Goal: Task Accomplishment & Management: Use online tool/utility

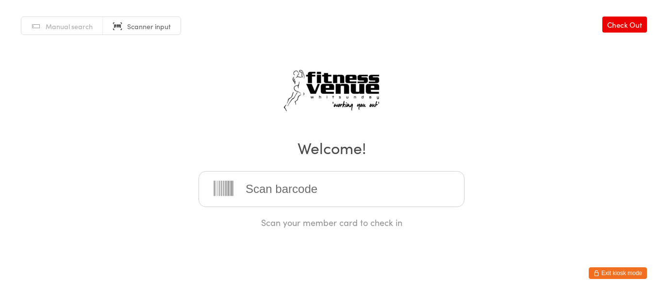
click at [291, 184] on input "search" at bounding box center [332, 189] width 266 height 36
click at [603, 271] on button "Exit kiosk mode" at bounding box center [618, 273] width 58 height 12
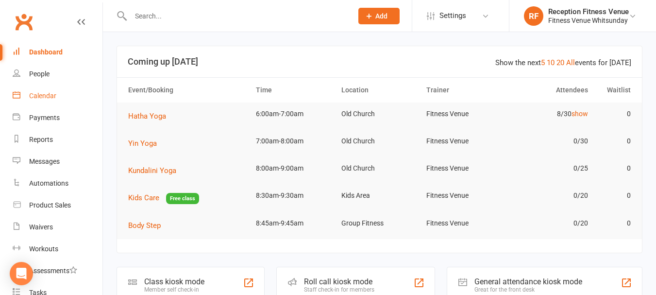
click at [60, 97] on link "Calendar" at bounding box center [58, 96] width 90 height 22
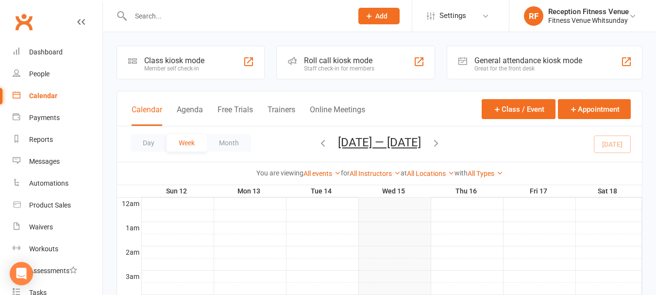
click at [565, 64] on div "General attendance kiosk mode" at bounding box center [529, 60] width 108 height 9
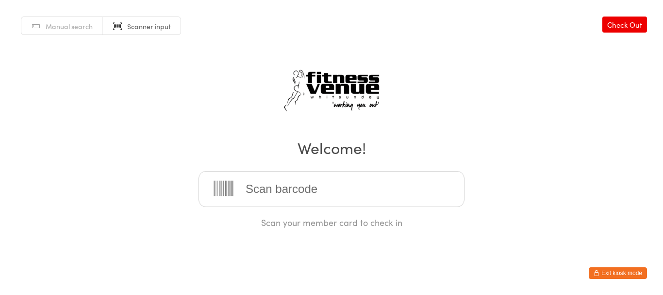
click at [603, 279] on html "You have now entered Kiosk Mode. Members will be able to check themselves in us…" at bounding box center [331, 147] width 663 height 295
click at [624, 274] on button "Exit kiosk mode" at bounding box center [618, 273] width 58 height 12
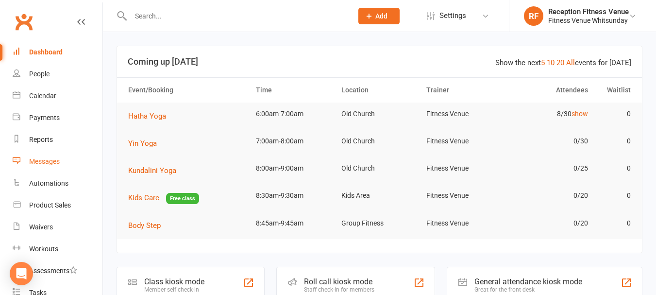
click at [38, 162] on div "Messages" at bounding box center [44, 161] width 31 height 8
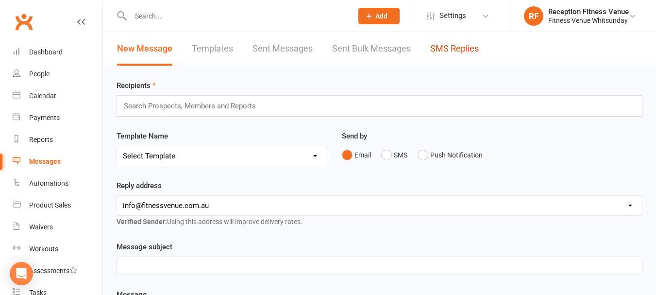
click at [446, 47] on link "SMS Replies" at bounding box center [454, 49] width 49 height 34
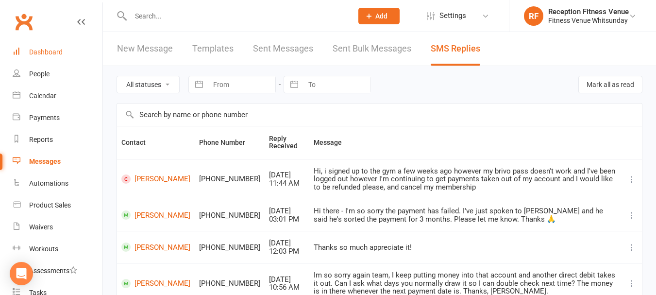
click at [56, 55] on div "Dashboard" at bounding box center [46, 52] width 34 height 8
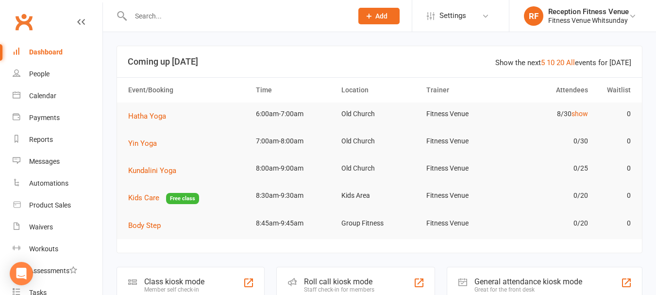
click at [181, 21] on input "text" at bounding box center [237, 16] width 218 height 14
type input "samara"
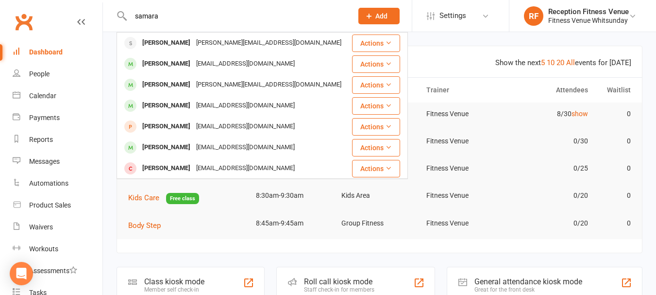
click at [169, 11] on input "samara" at bounding box center [237, 16] width 218 height 14
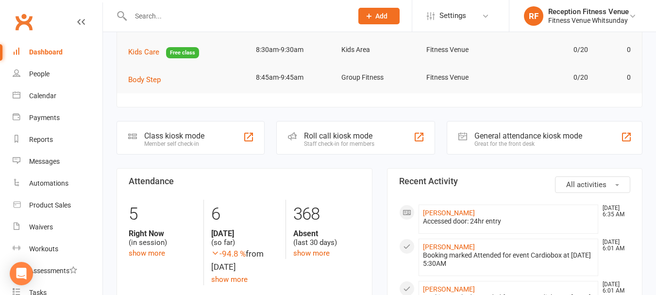
scroll to position [194, 0]
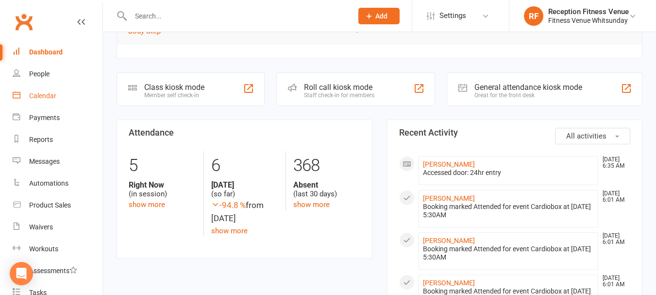
click at [34, 96] on div "Calendar" at bounding box center [42, 96] width 27 height 8
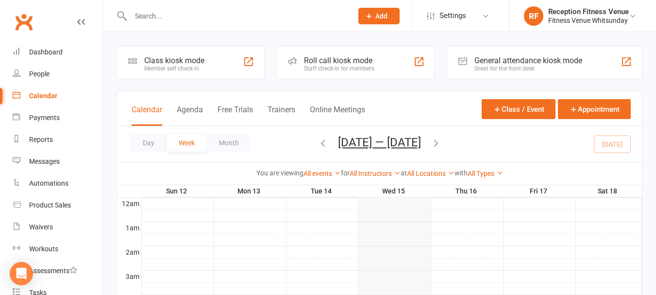
click at [521, 59] on div "General attendance kiosk mode" at bounding box center [529, 60] width 108 height 9
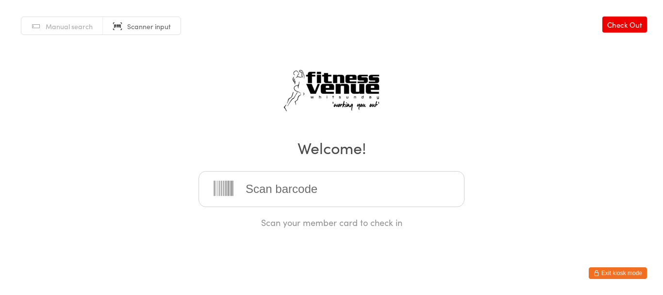
click at [613, 272] on button "Exit kiosk mode" at bounding box center [618, 273] width 58 height 12
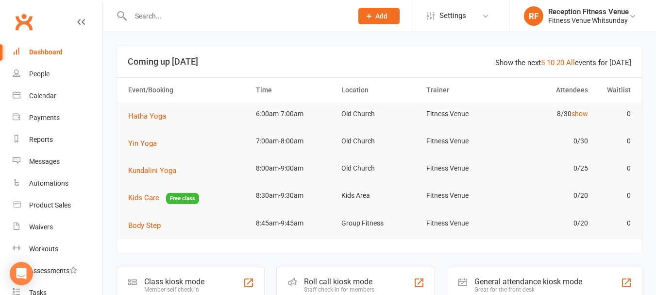
click at [173, 14] on input "text" at bounding box center [237, 16] width 218 height 14
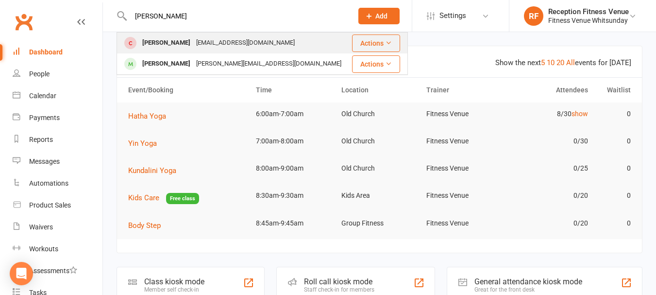
type input "rusty"
click at [209, 44] on div "[EMAIL_ADDRESS][DOMAIN_NAME]" at bounding box center [245, 43] width 104 height 14
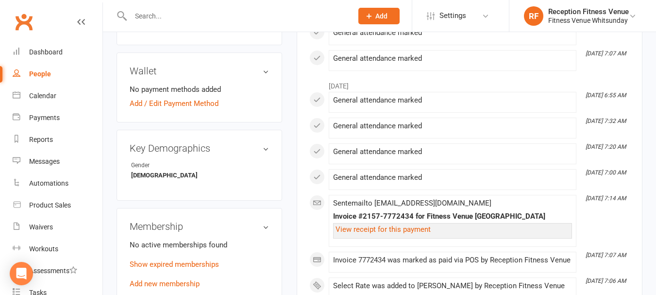
scroll to position [486, 0]
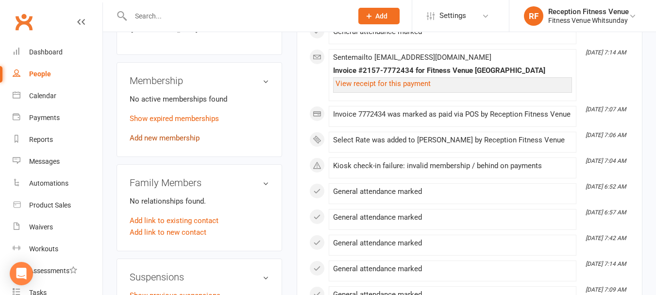
click at [159, 137] on link "Add new membership" at bounding box center [165, 138] width 70 height 9
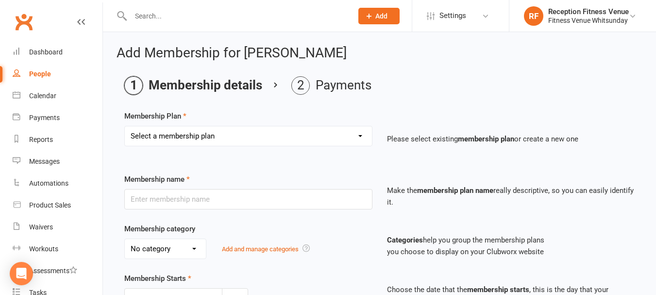
click at [208, 133] on select "Select a membership plan Create new Membership Plan Regular Access Ongoing Regu…" at bounding box center [248, 135] width 247 height 19
select select "4"
click at [125, 126] on select "Select a membership plan Create new Membership Plan Regular Access Ongoing Regu…" at bounding box center [248, 135] width 247 height 19
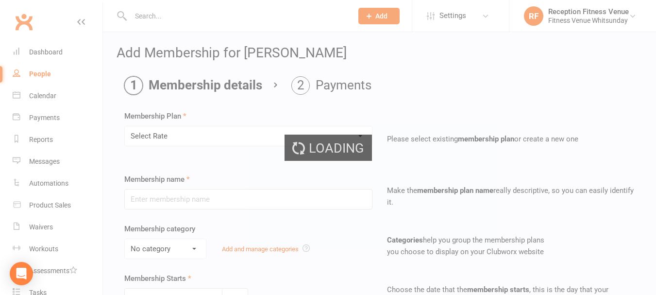
type input "Select Rate"
select select "2"
type input "1"
select select "2"
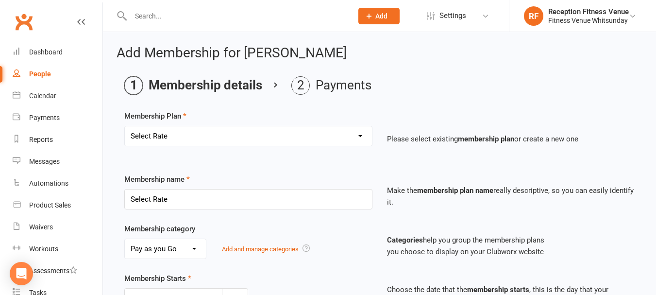
scroll to position [323, 0]
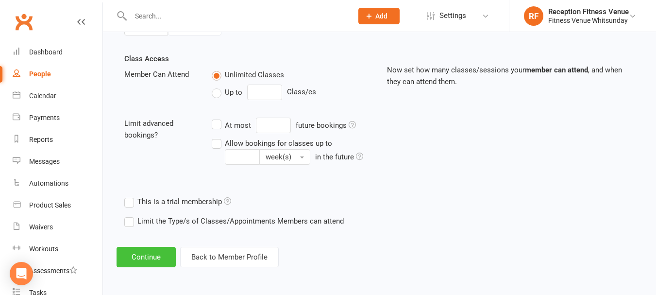
drag, startPoint x: 154, startPoint y: 260, endPoint x: 166, endPoint y: 242, distance: 21.7
click at [153, 260] on button "Continue" at bounding box center [146, 257] width 59 height 20
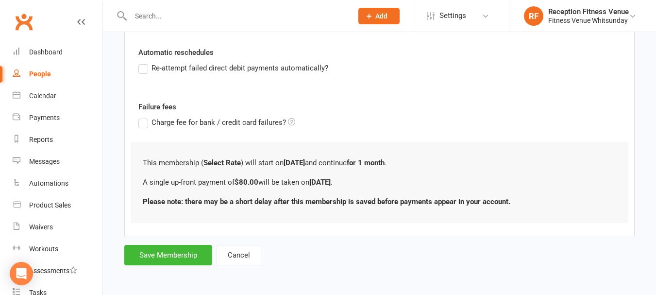
scroll to position [0, 0]
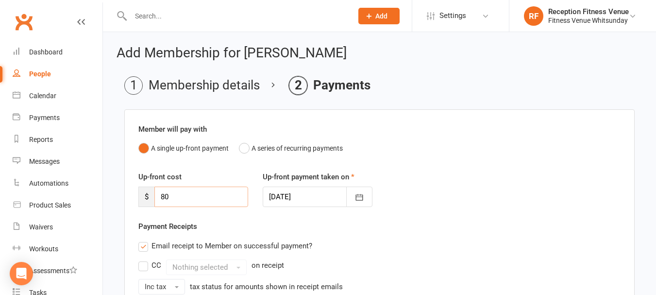
click at [167, 195] on input "80" at bounding box center [201, 197] width 94 height 20
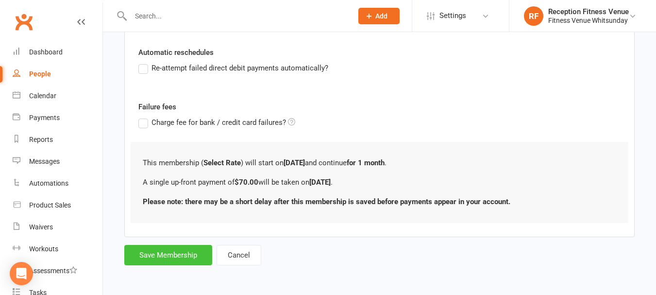
type input "70"
click at [183, 252] on button "Save Membership" at bounding box center [168, 255] width 88 height 20
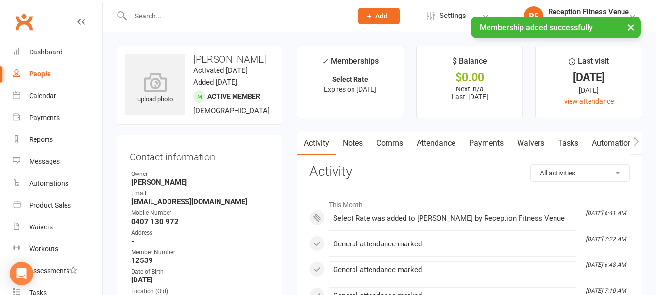
click at [475, 145] on link "Payments" at bounding box center [486, 143] width 48 height 22
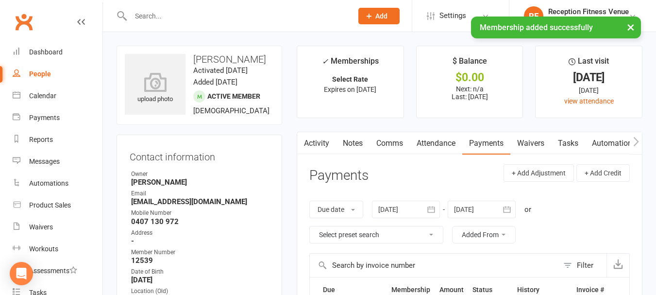
scroll to position [194, 0]
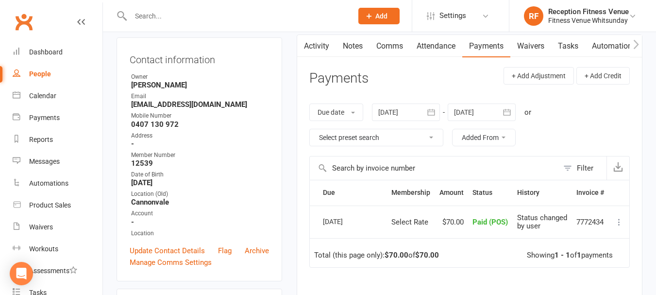
scroll to position [194, 0]
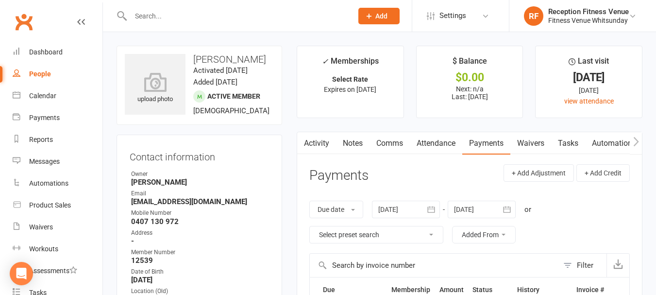
scroll to position [146, 0]
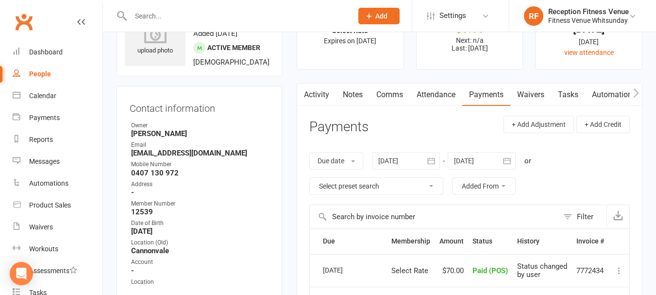
scroll to position [146, 0]
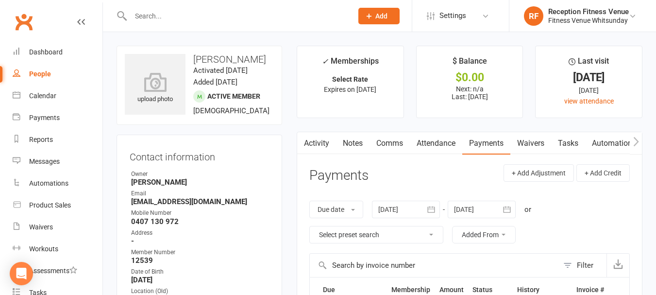
scroll to position [146, 0]
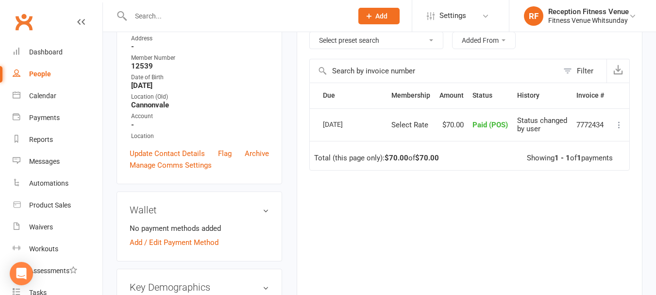
scroll to position [49, 0]
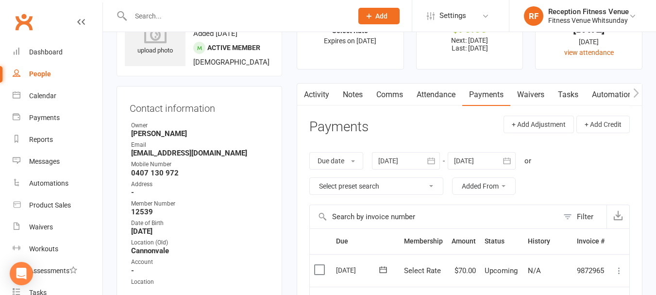
scroll to position [146, 0]
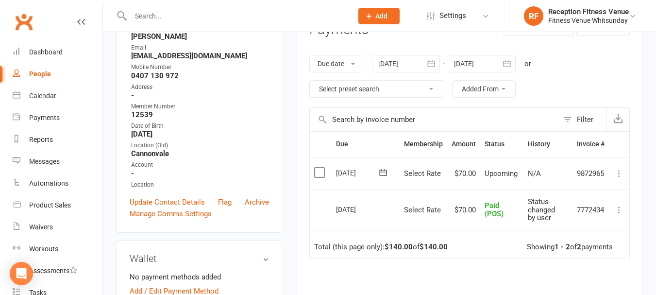
click at [316, 173] on label at bounding box center [320, 173] width 13 height 10
click at [316, 168] on input "checkbox" at bounding box center [317, 168] width 6 height 0
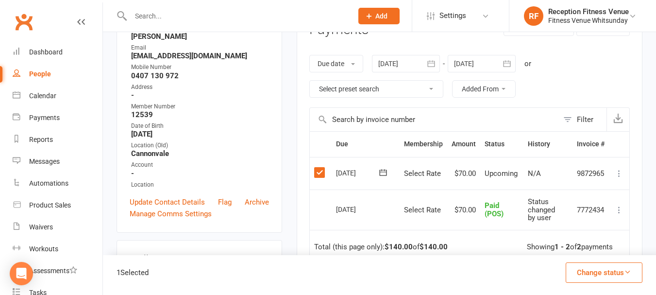
click at [593, 268] on button "Change status" at bounding box center [604, 272] width 77 height 20
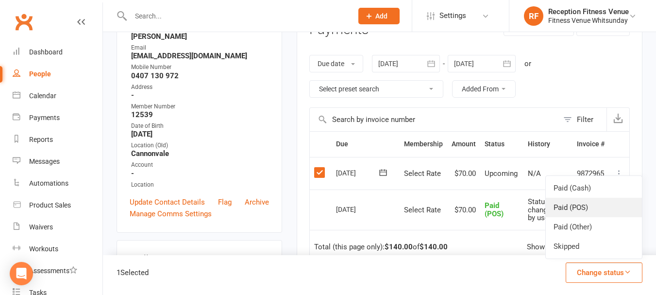
click at [564, 205] on link "Paid (POS)" at bounding box center [594, 207] width 96 height 19
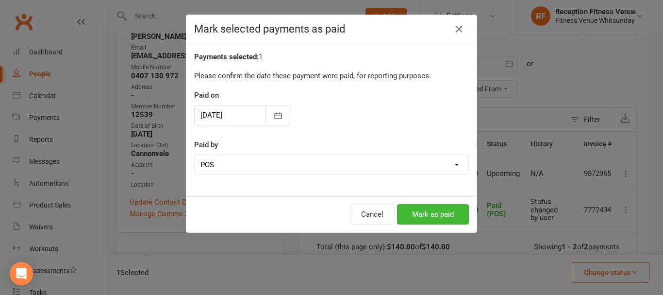
drag, startPoint x: 426, startPoint y: 230, endPoint x: 427, endPoint y: 216, distance: 13.6
click at [426, 229] on div "Cancel Mark as paid" at bounding box center [332, 214] width 290 height 36
click at [427, 216] on button "Mark as paid" at bounding box center [433, 214] width 72 height 20
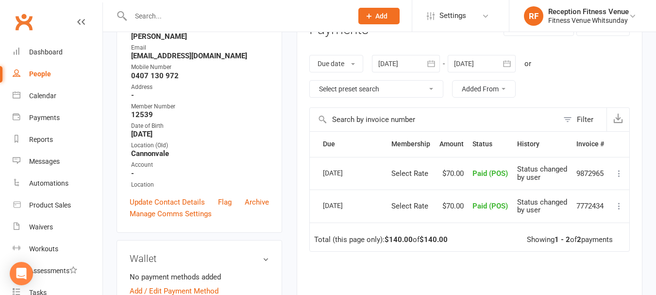
scroll to position [0, 0]
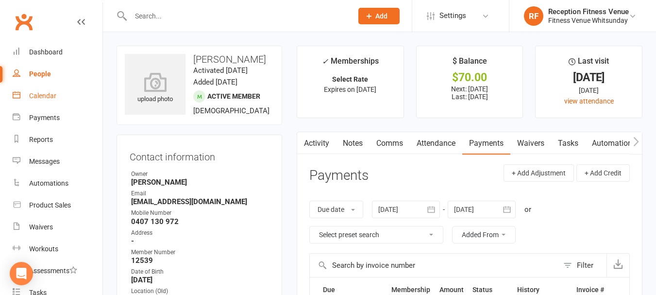
click at [52, 104] on link "Calendar" at bounding box center [58, 96] width 90 height 22
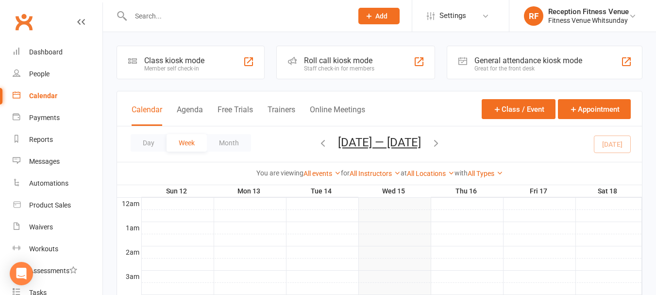
click at [557, 61] on div "General attendance kiosk mode" at bounding box center [529, 60] width 108 height 9
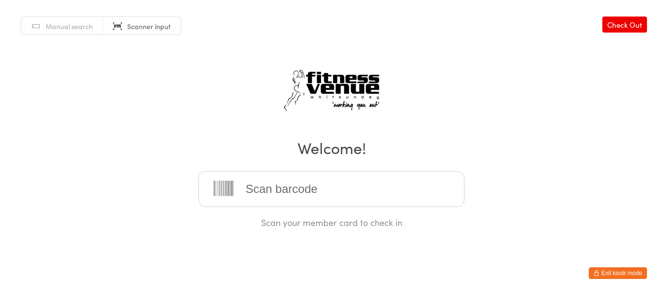
click at [597, 272] on icon "button" at bounding box center [597, 273] width 6 height 6
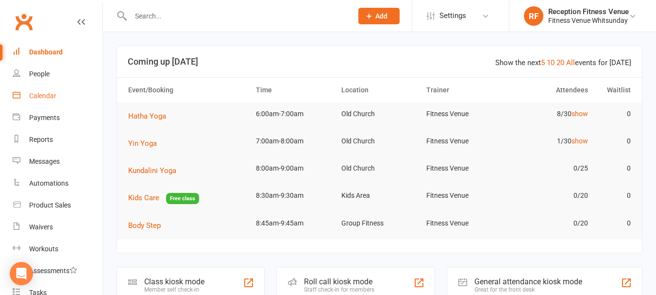
click at [43, 92] on div "Calendar" at bounding box center [42, 96] width 27 height 8
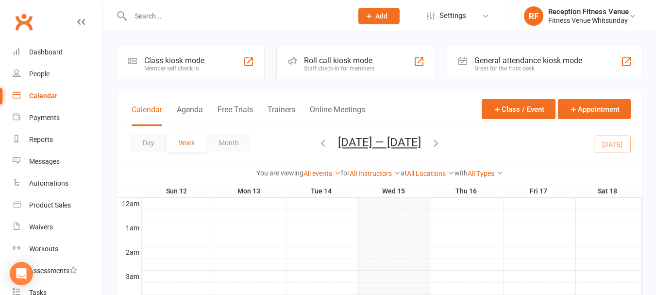
click at [494, 55] on div "General attendance kiosk mode Great for the front desk" at bounding box center [545, 63] width 196 height 34
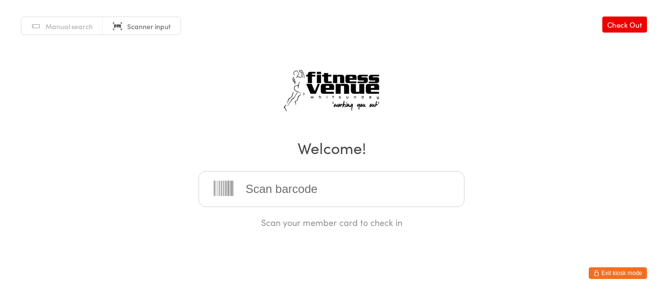
click at [607, 268] on button "Exit kiosk mode" at bounding box center [618, 273] width 58 height 12
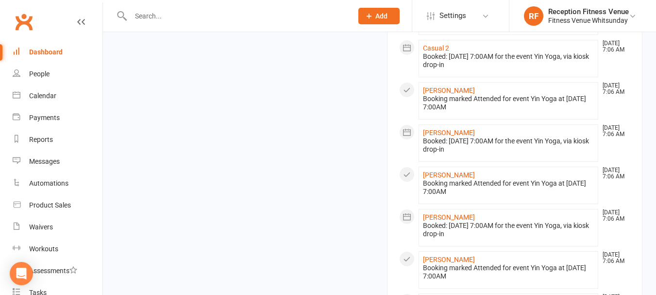
scroll to position [534, 0]
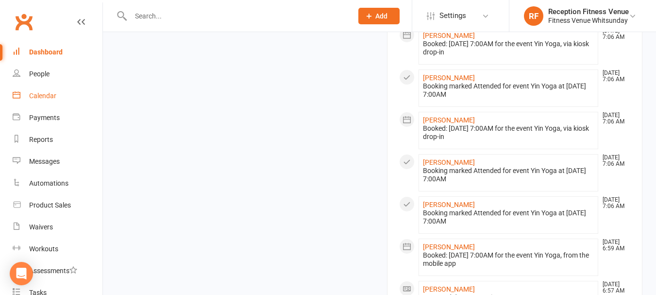
click at [61, 97] on link "Calendar" at bounding box center [58, 96] width 90 height 22
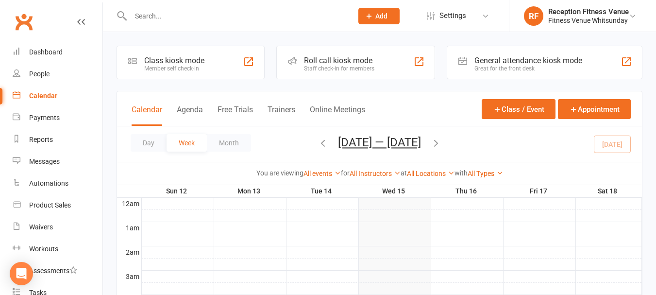
click at [532, 55] on div "General attendance kiosk mode Great for the front desk" at bounding box center [545, 63] width 196 height 34
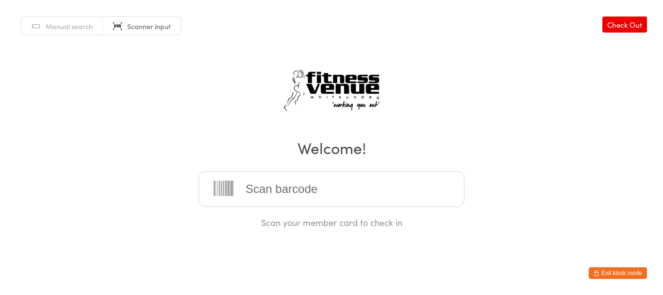
click at [613, 272] on button "Exit kiosk mode" at bounding box center [618, 273] width 58 height 12
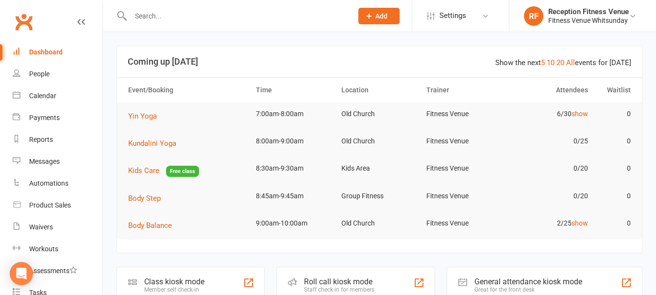
click at [511, 280] on div "General attendance kiosk mode" at bounding box center [529, 281] width 108 height 9
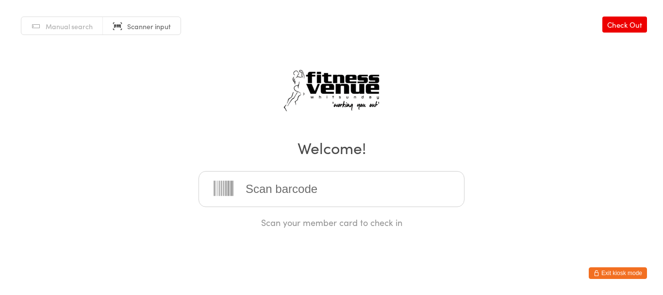
click at [288, 185] on input "search" at bounding box center [332, 189] width 266 height 36
drag, startPoint x: 620, startPoint y: 273, endPoint x: 591, endPoint y: 288, distance: 32.8
click at [620, 273] on button "Exit kiosk mode" at bounding box center [618, 273] width 58 height 12
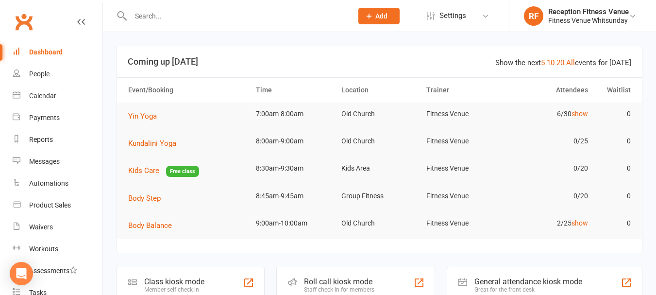
scroll to position [97, 0]
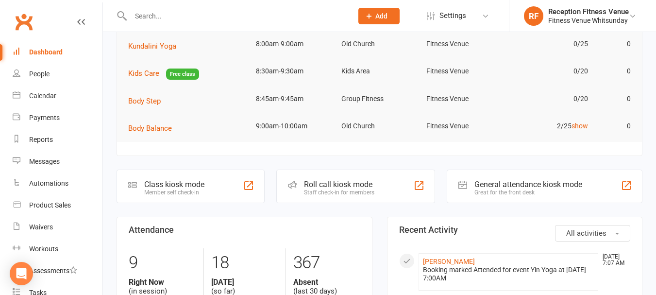
click at [486, 183] on div "General attendance kiosk mode" at bounding box center [529, 184] width 108 height 9
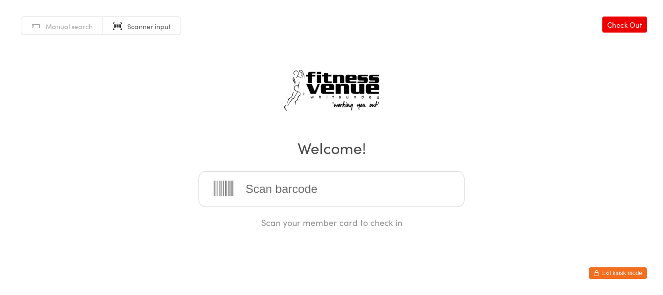
click at [623, 277] on button "Exit kiosk mode" at bounding box center [618, 273] width 58 height 12
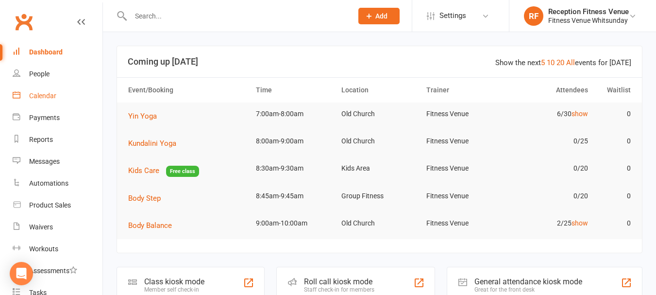
click at [62, 93] on link "Calendar" at bounding box center [58, 96] width 90 height 22
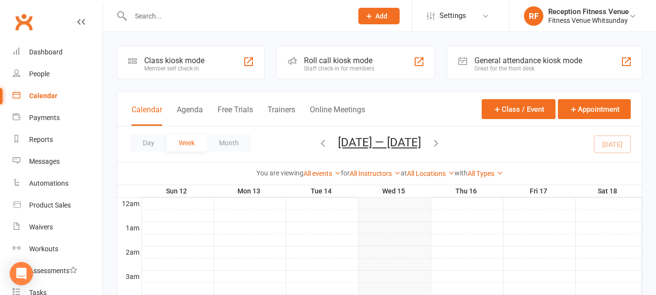
click at [513, 58] on div "General attendance kiosk mode" at bounding box center [529, 60] width 108 height 9
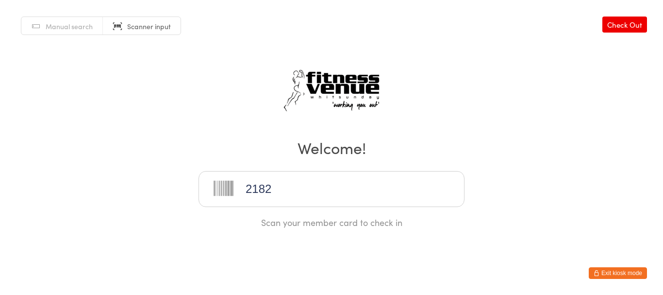
type input "21825"
